Goal: Task Accomplishment & Management: Use online tool/utility

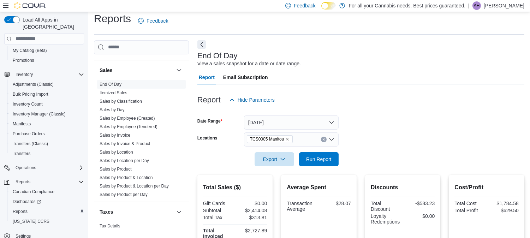
scroll to position [486, 0]
click at [114, 168] on link "Sales by Product" at bounding box center [115, 168] width 32 height 5
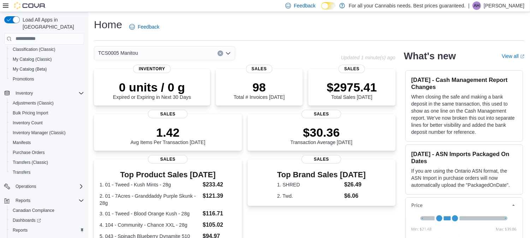
scroll to position [115, 0]
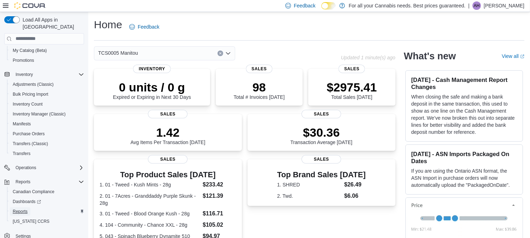
click at [27, 207] on span "Reports" at bounding box center [20, 211] width 15 height 8
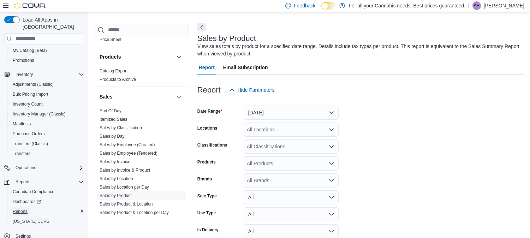
scroll to position [446, 0]
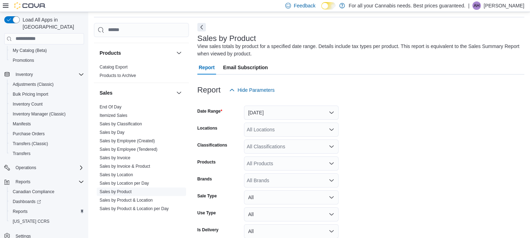
click at [121, 192] on link "Sales by Product" at bounding box center [115, 191] width 32 height 5
click at [332, 110] on button "Yesterday" at bounding box center [291, 112] width 95 height 14
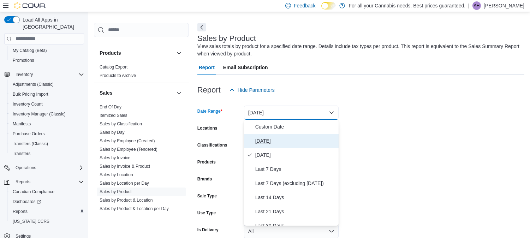
click at [265, 139] on span "[DATE]" at bounding box center [295, 141] width 80 height 8
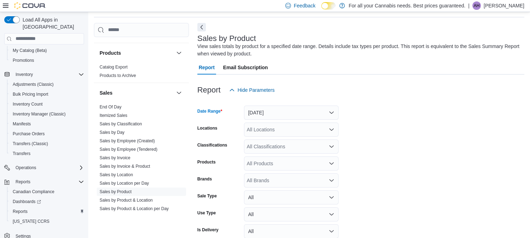
click at [333, 131] on icon "Open list of options" at bounding box center [331, 130] width 6 height 6
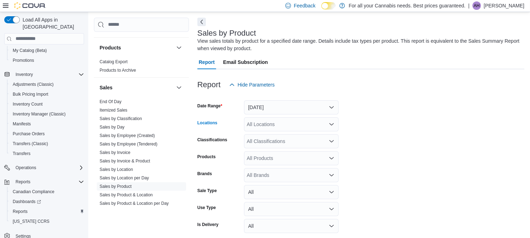
scroll to position [28, 0]
click at [329, 122] on icon "Open list of options" at bounding box center [331, 125] width 6 height 6
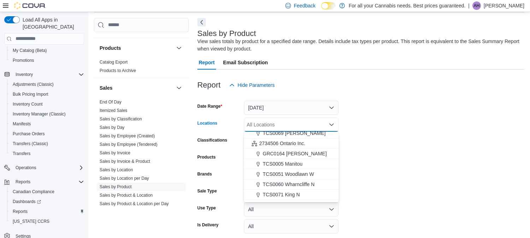
scroll to position [45, 0]
click at [285, 163] on span "TCS0005 Manitou" at bounding box center [282, 162] width 40 height 7
click at [395, 154] on form "Date Range Today Locations TCS0005 Manitou Combo box. Selected. TCS0005 Manitou…" at bounding box center [360, 172] width 327 height 161
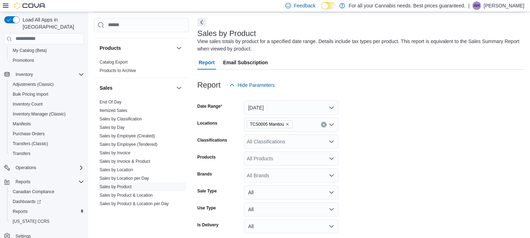
scroll to position [57, 0]
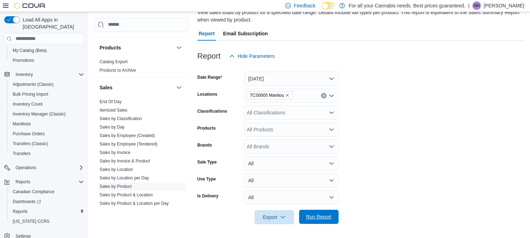
click at [313, 215] on span "Run Report" at bounding box center [318, 216] width 25 height 7
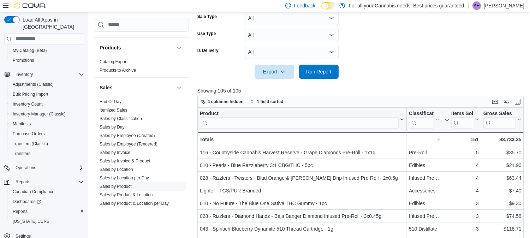
scroll to position [204, 0]
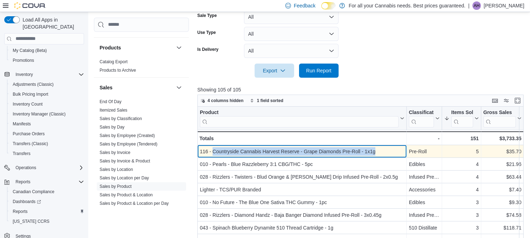
drag, startPoint x: 213, startPoint y: 150, endPoint x: 372, endPoint y: 145, distance: 159.2
click at [372, 145] on div "116 - Countryside Cannabis Harvest Reserve - Grape Diamonds Pre-Roll - 1x1g - P…" at bounding box center [301, 151] width 209 height 13
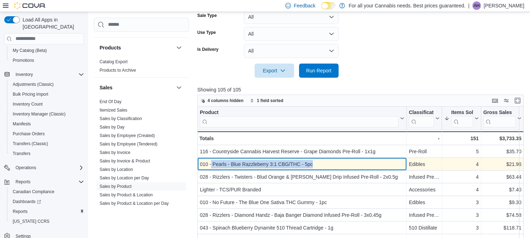
drag, startPoint x: 211, startPoint y: 163, endPoint x: 313, endPoint y: 162, distance: 102.0
click at [313, 162] on div "010 - Pearls - Blue Razzleberry 3:1 CBG/THC - 5pc" at bounding box center [302, 164] width 204 height 8
copy div "Pearls - Blue Razzleberry 3:1 CBG/THC - 5pc"
